Goal: Navigation & Orientation: Find specific page/section

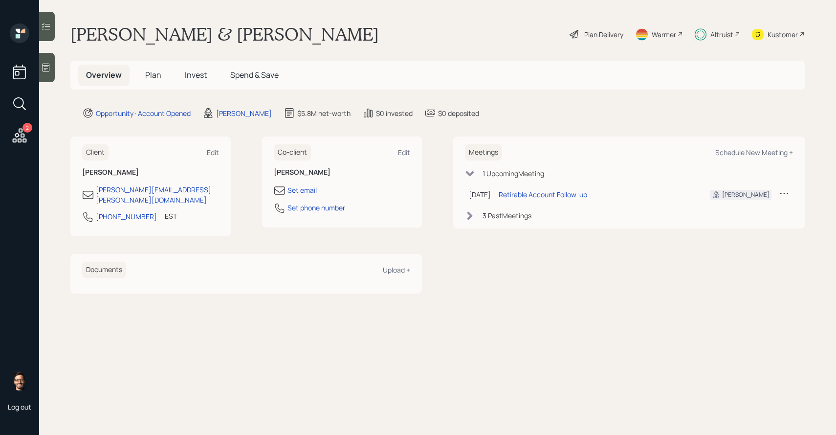
click at [200, 76] on span "Invest" at bounding box center [196, 74] width 22 height 11
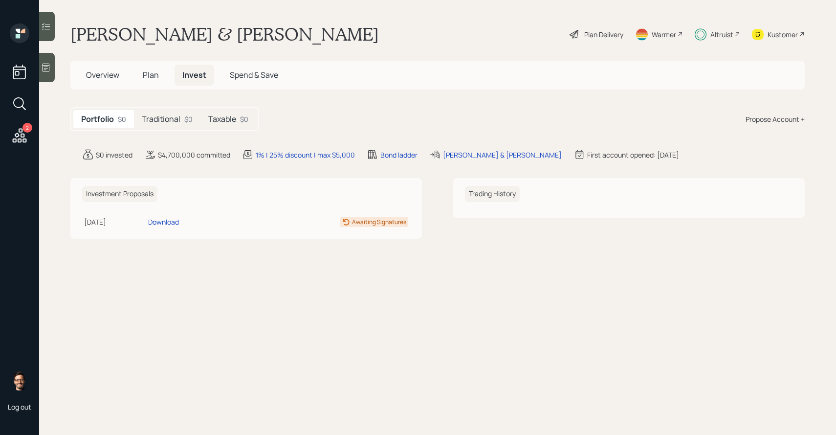
click at [148, 83] on h5 "Plan" at bounding box center [151, 75] width 32 height 21
